Goal: Task Accomplishment & Management: Use online tool/utility

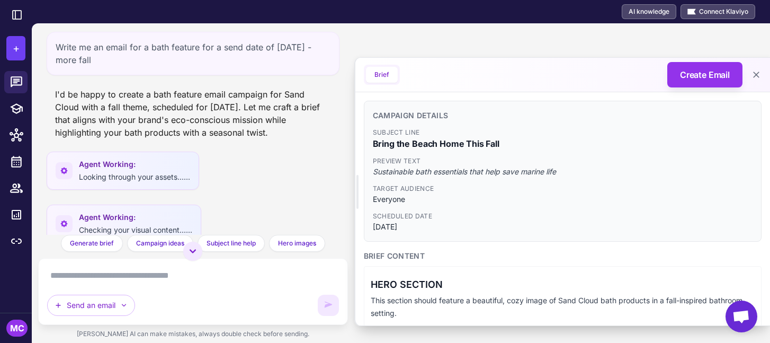
scroll to position [295, 0]
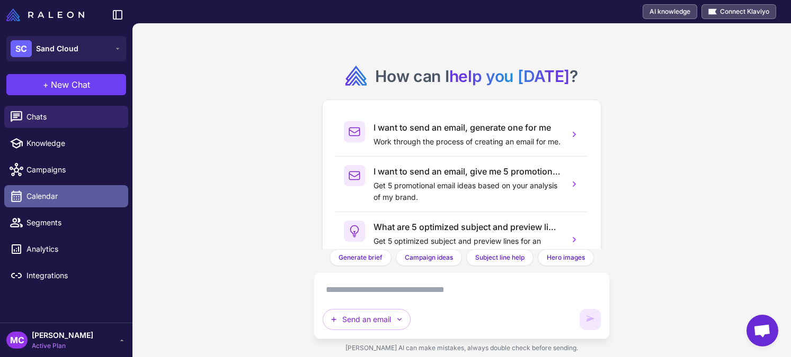
click at [55, 196] on span "Calendar" at bounding box center [72, 197] width 93 height 12
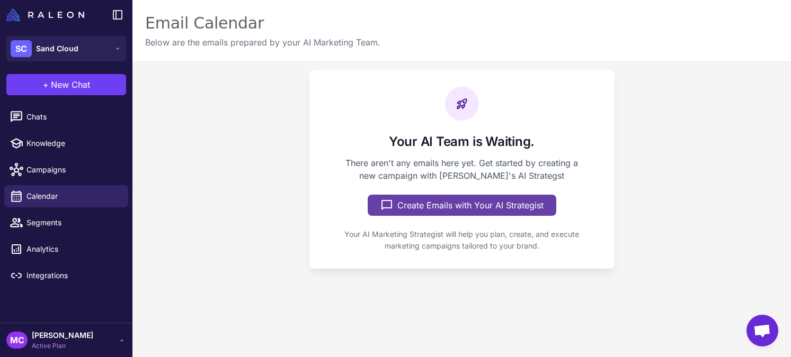
click at [473, 208] on button "Create Emails with Your AI Strategist" at bounding box center [461, 205] width 188 height 21
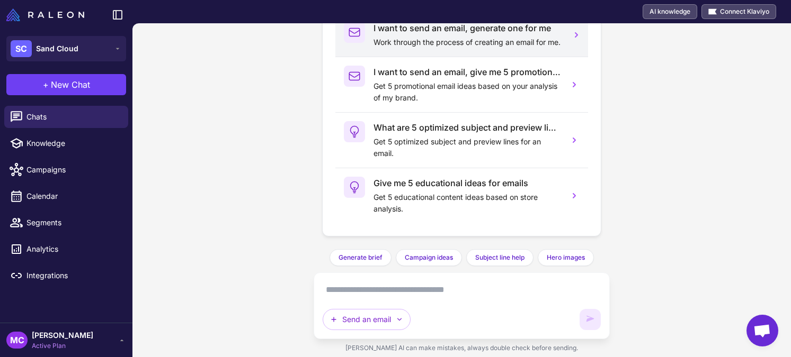
scroll to position [111, 0]
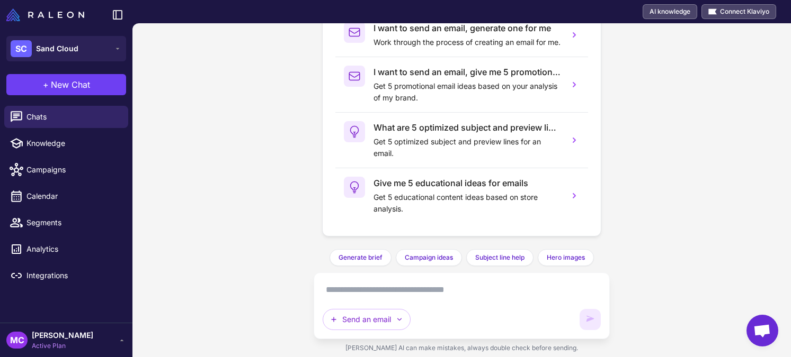
click at [388, 291] on textarea at bounding box center [461, 290] width 279 height 17
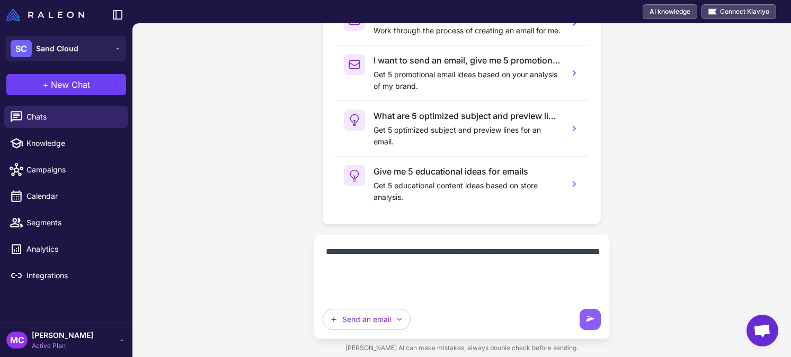
paste textarea "**********"
drag, startPoint x: 363, startPoint y: 289, endPoint x: 316, endPoint y: 291, distance: 47.2
click at [317, 291] on div "**********" at bounding box center [461, 287] width 297 height 105
click at [420, 265] on textarea "**********" at bounding box center [461, 271] width 279 height 55
type textarea "**********"
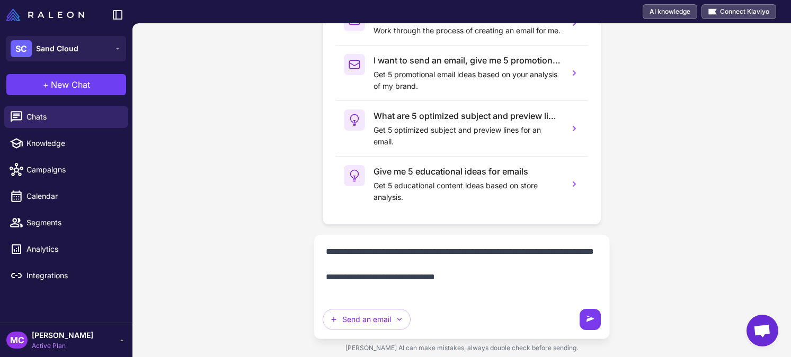
click at [582, 310] on button at bounding box center [589, 319] width 21 height 21
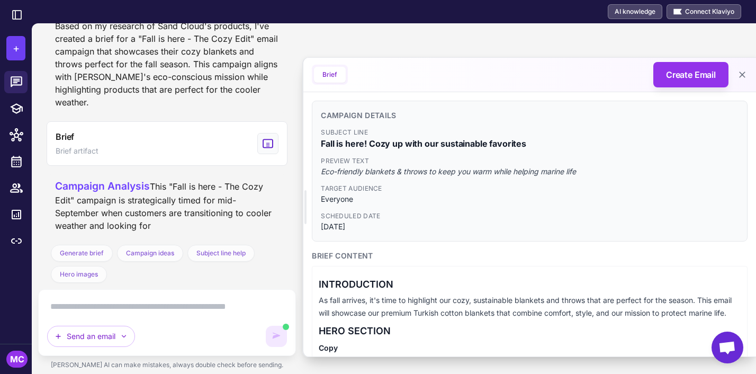
scroll to position [710, 0]
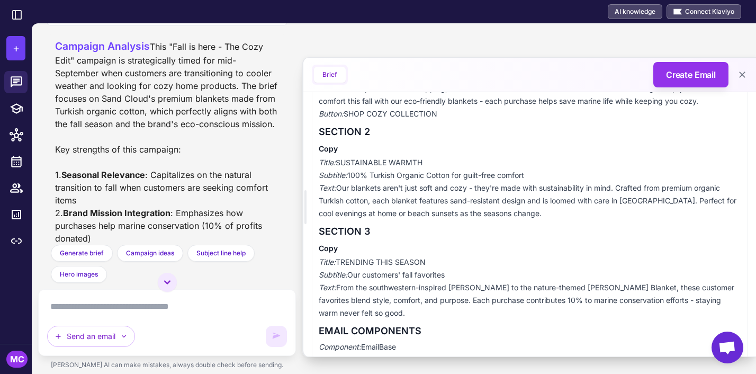
scroll to position [402, 0]
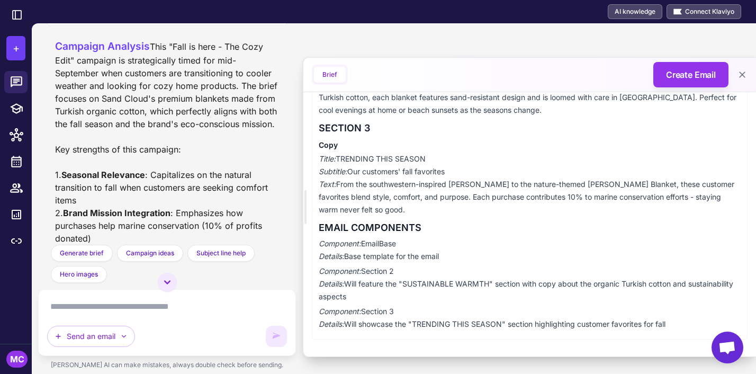
drag, startPoint x: 321, startPoint y: 111, endPoint x: 421, endPoint y: 362, distance: 270.4
click at [421, 357] on div "Write me an email with trending product for middle of september that fit this t…" at bounding box center [394, 198] width 724 height 351
copy div "Campaign Details Subject Line Fall is here! Cozy up with our sustainable favori…"
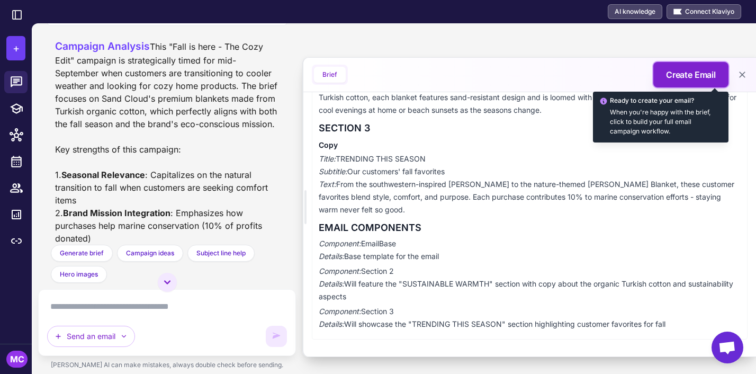
click at [675, 70] on span "Create Email" at bounding box center [691, 74] width 50 height 13
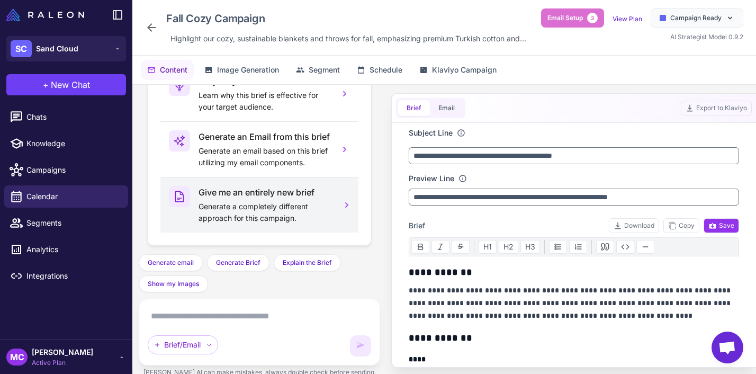
scroll to position [134, 0]
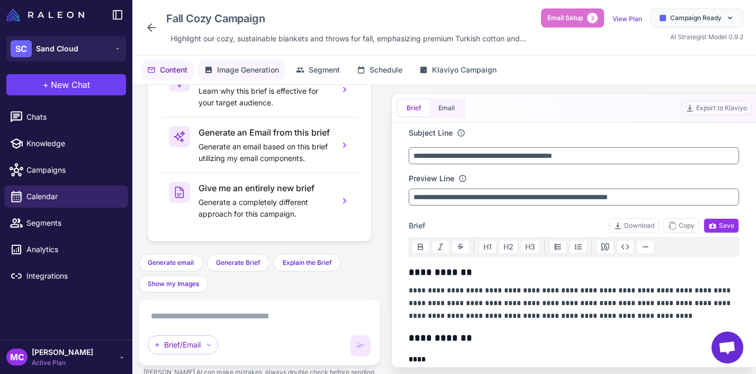
click at [261, 62] on button "Image Generation" at bounding box center [241, 70] width 87 height 20
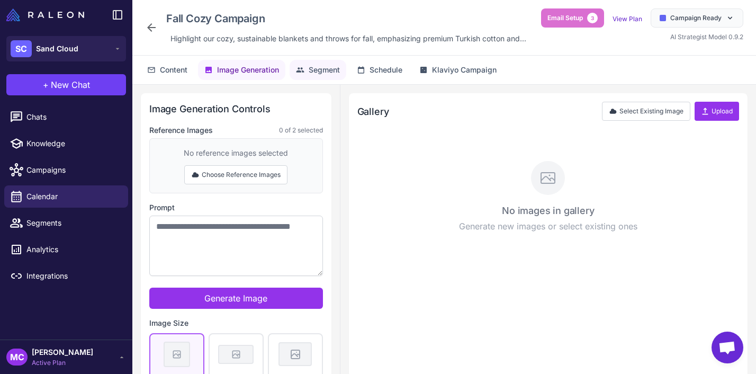
click at [332, 64] on span "Segment" at bounding box center [324, 70] width 31 height 12
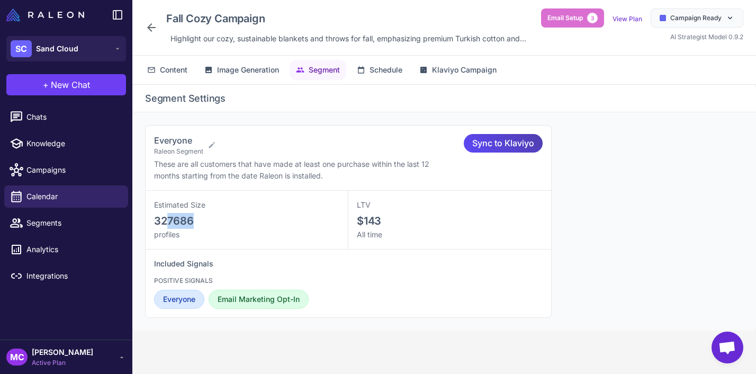
drag, startPoint x: 193, startPoint y: 223, endPoint x: 166, endPoint y: 223, distance: 27.0
click at [166, 223] on div "327686" at bounding box center [246, 221] width 185 height 16
click at [466, 69] on span "Klaviyo Campaign" at bounding box center [464, 70] width 65 height 12
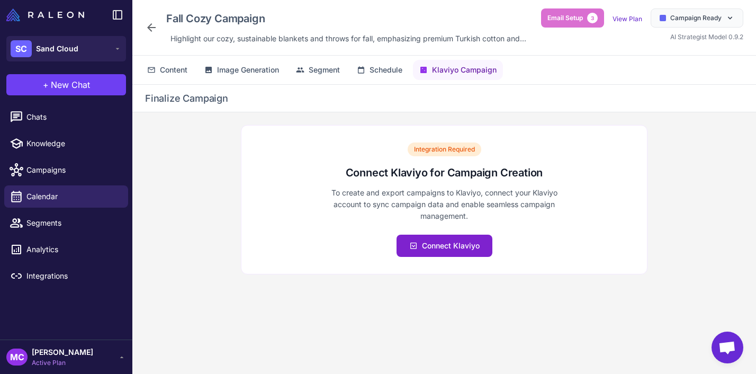
click at [432, 253] on button "Connect Klaviyo" at bounding box center [445, 246] width 96 height 22
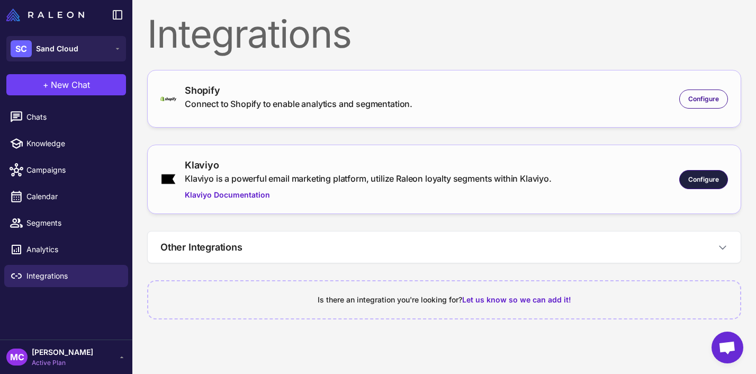
click at [699, 180] on span "Configure" at bounding box center [703, 180] width 31 height 10
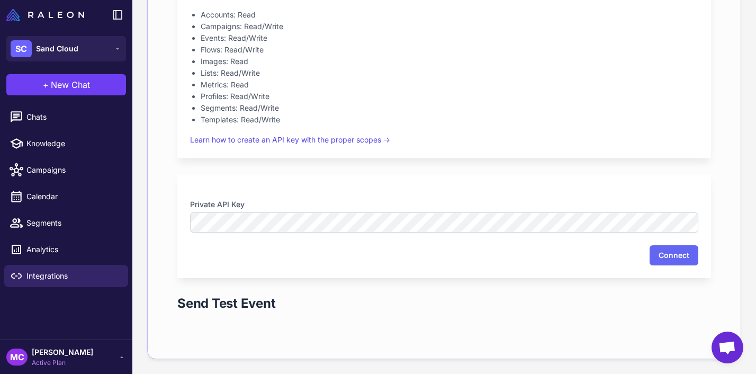
scroll to position [310, 0]
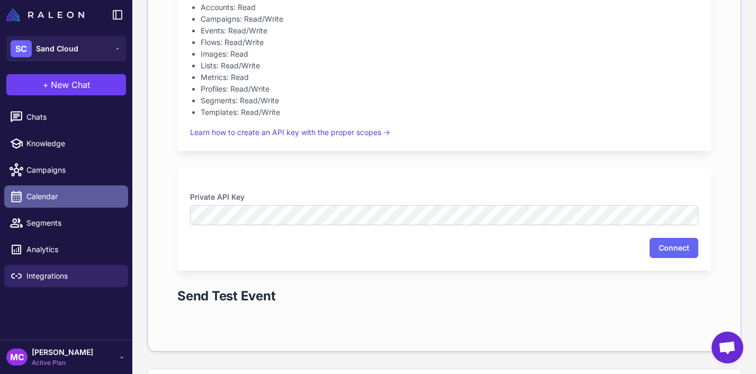
click at [63, 198] on span "Calendar" at bounding box center [72, 197] width 93 height 12
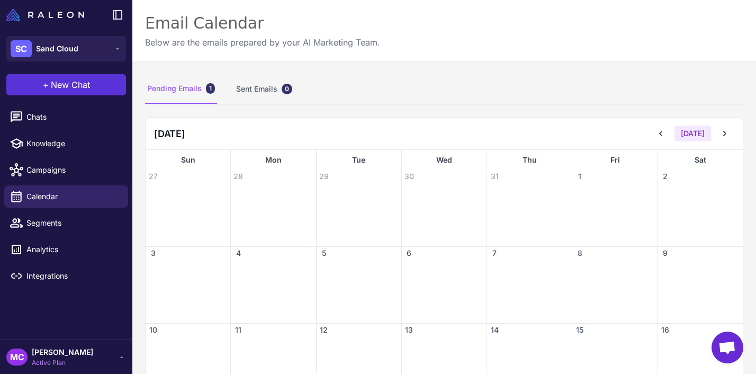
click at [69, 82] on span "New Chat" at bounding box center [70, 84] width 39 height 13
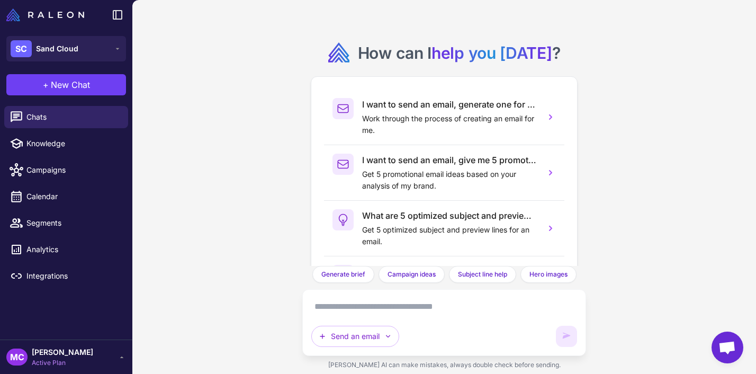
click at [355, 302] on textarea at bounding box center [444, 306] width 266 height 17
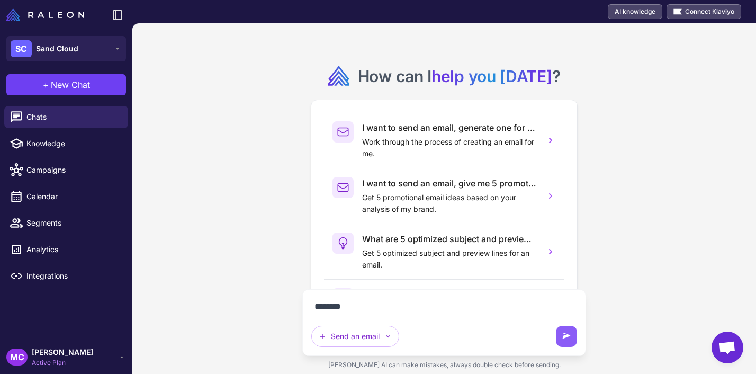
type textarea "*"
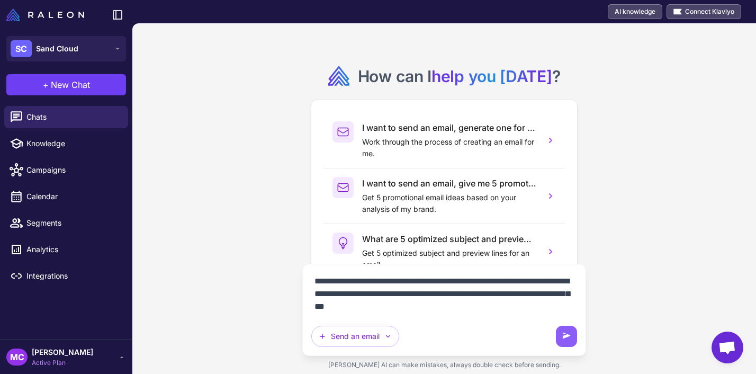
type textarea "**********"
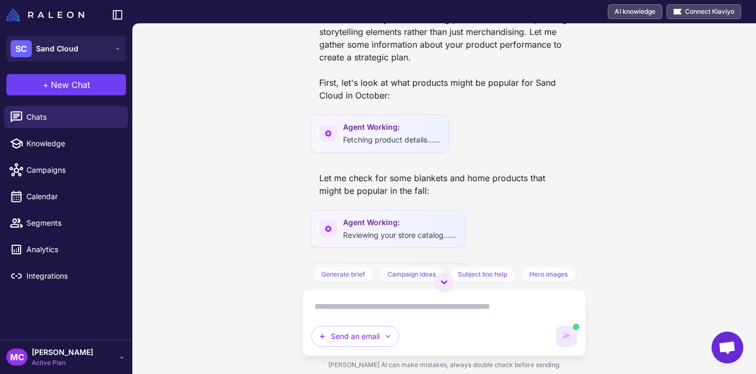
scroll to position [105, 0]
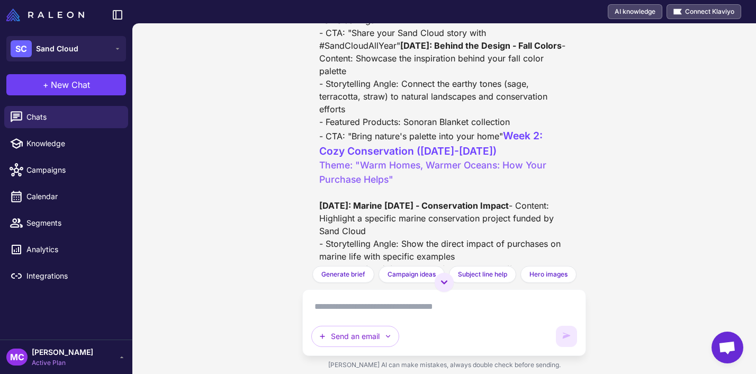
scroll to position [1277, 0]
drag, startPoint x: 505, startPoint y: 196, endPoint x: 320, endPoint y: 107, distance: 205.6
copy div "Friday, Oct 5: Behind the Design - Fall Colors - Content: Showcase the inspirat…"
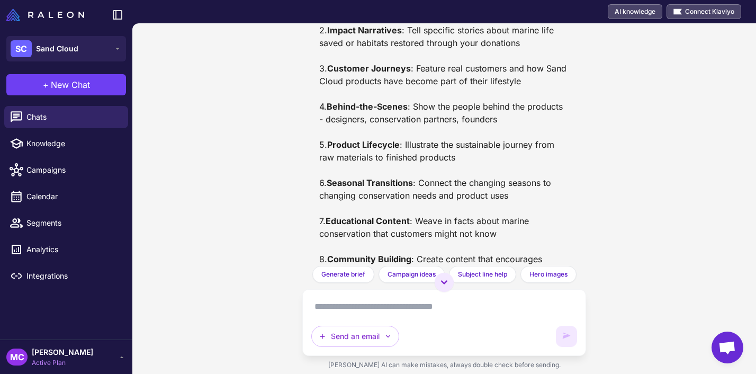
scroll to position [2777, 0]
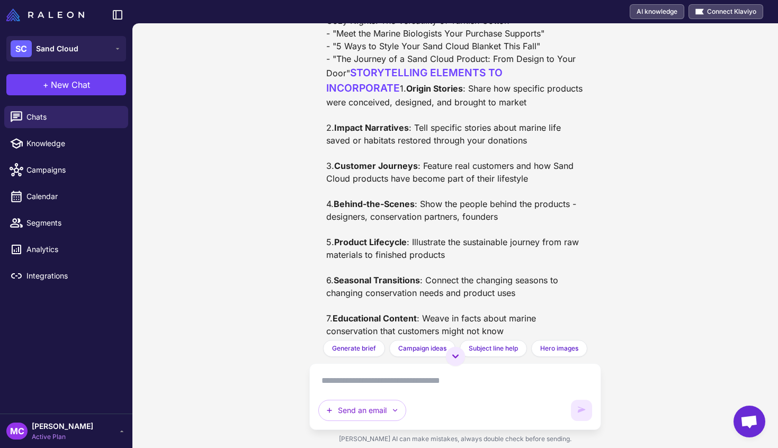
scroll to position [2602, 0]
